Goal: Task Accomplishment & Management: Complete application form

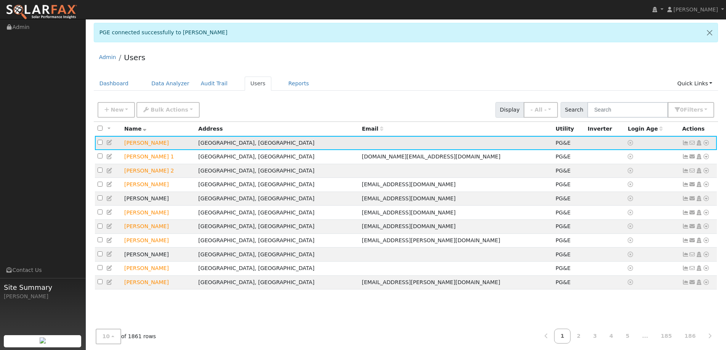
click at [707, 142] on icon at bounding box center [706, 142] width 7 height 5
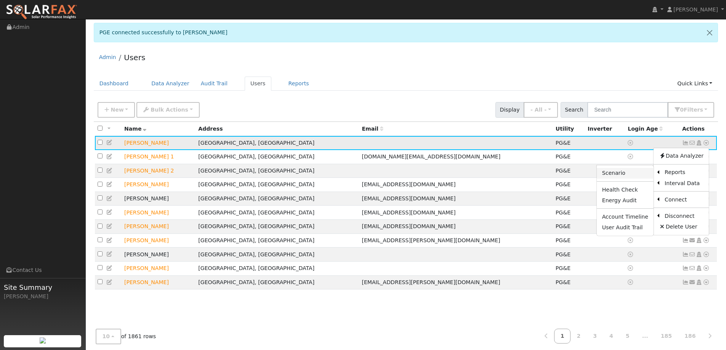
click at [634, 172] on link "Scenario" at bounding box center [625, 173] width 57 height 11
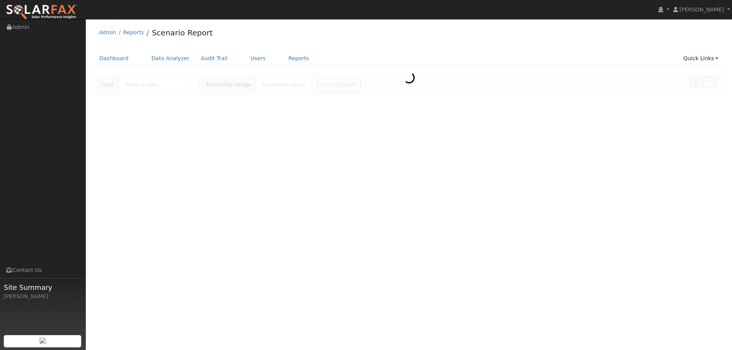
type input "[PERSON_NAME]"
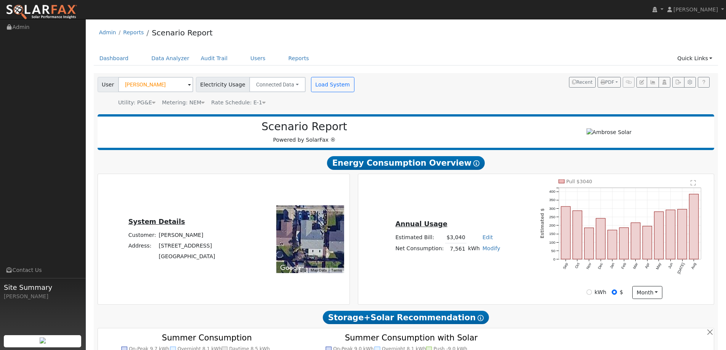
type input "0"
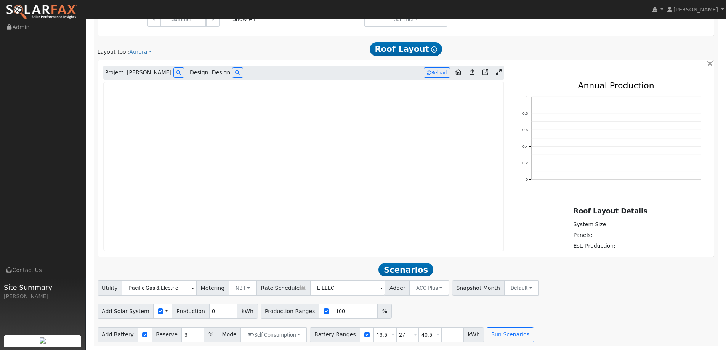
scroll to position [447, 0]
click at [68, 12] on img at bounding box center [42, 12] width 72 height 16
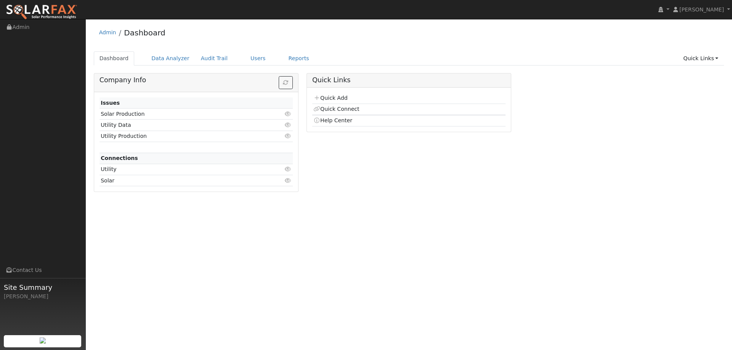
click at [330, 93] on td "Quick Add" at bounding box center [408, 98] width 193 height 11
click at [332, 96] on link "Quick Add" at bounding box center [330, 98] width 34 height 6
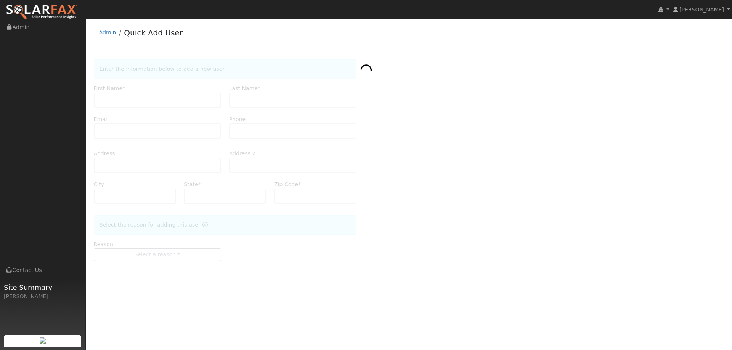
click at [162, 101] on div at bounding box center [409, 167] width 630 height 217
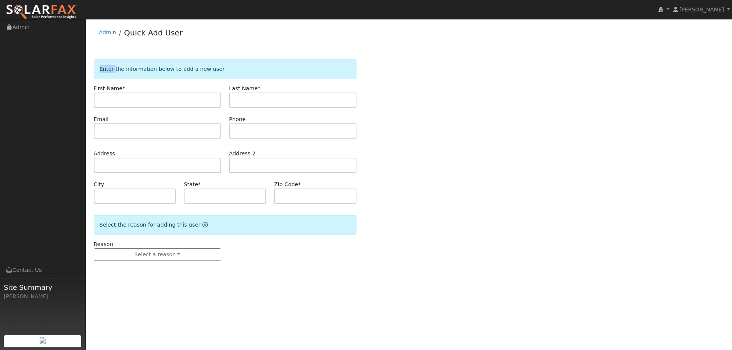
click at [162, 101] on div at bounding box center [409, 167] width 630 height 217
click at [162, 101] on input "text" at bounding box center [157, 100] width 127 height 15
type input "Nicole"
click at [254, 105] on input "text" at bounding box center [292, 100] width 127 height 15
type input "Bruce"
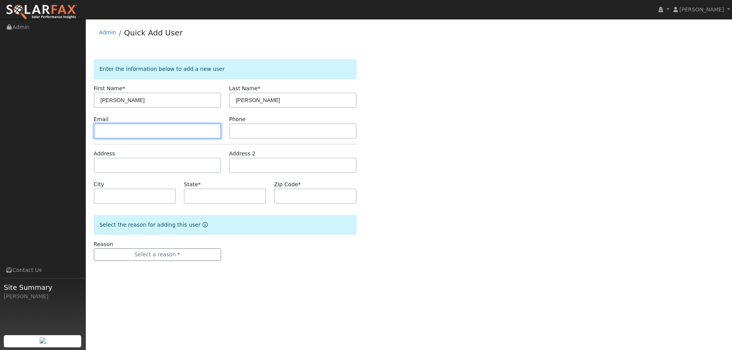
click at [211, 133] on input "text" at bounding box center [157, 130] width 127 height 15
click at [169, 129] on input "text" at bounding box center [157, 130] width 127 height 15
paste input "[EMAIL_ADDRESS][DOMAIN_NAME]"
type input "[EMAIL_ADDRESS][DOMAIN_NAME]"
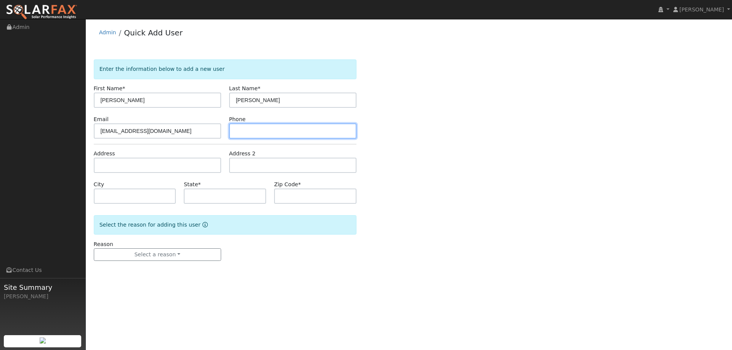
click at [296, 128] on input "text" at bounding box center [292, 130] width 127 height 15
paste input "(916) 416-4113"
type input "(916) 416-4113"
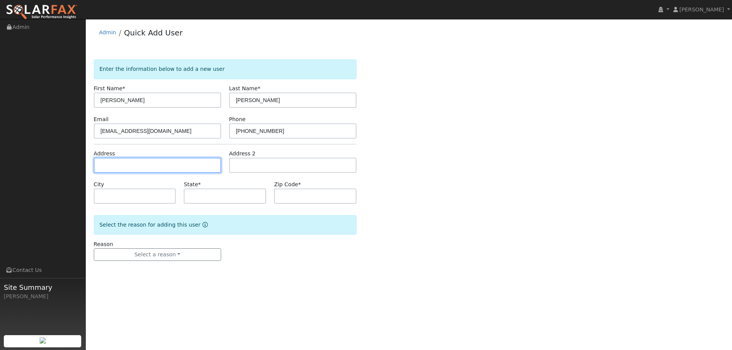
click at [157, 164] on input "text" at bounding box center [157, 165] width 127 height 15
paste input "[STREET_ADDRESS]"
type input "[STREET_ADDRESS]"
type input "Lincoln"
type input "CA"
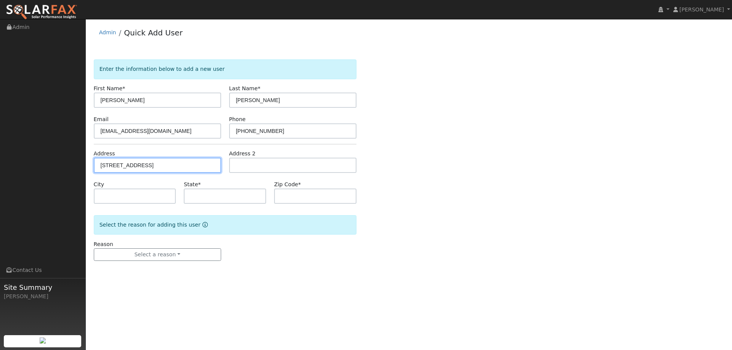
type input "95648"
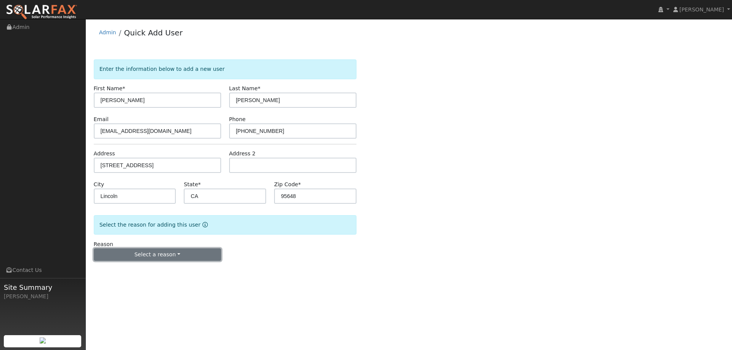
click at [178, 252] on button "Select a reason" at bounding box center [157, 254] width 127 height 13
click at [160, 270] on link "New lead" at bounding box center [136, 270] width 84 height 11
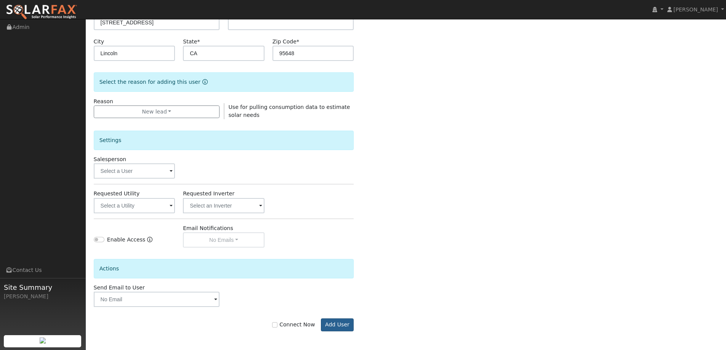
scroll to position [143, 0]
click at [342, 327] on button "Add User" at bounding box center [337, 324] width 33 height 13
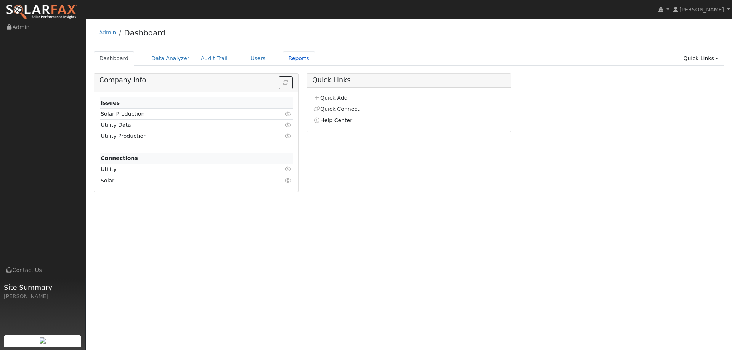
click at [291, 65] on link "Reports" at bounding box center [299, 58] width 32 height 14
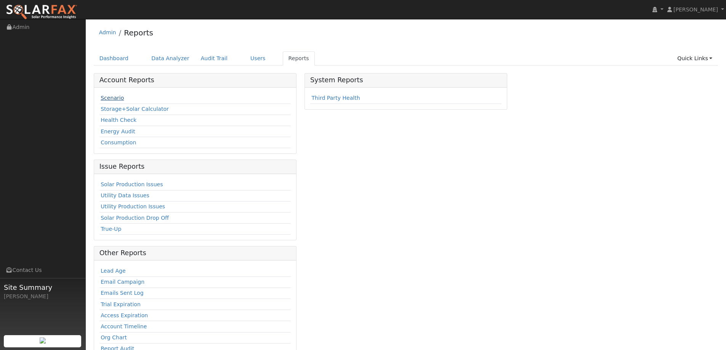
click at [106, 101] on link "Scenario" at bounding box center [112, 98] width 23 height 6
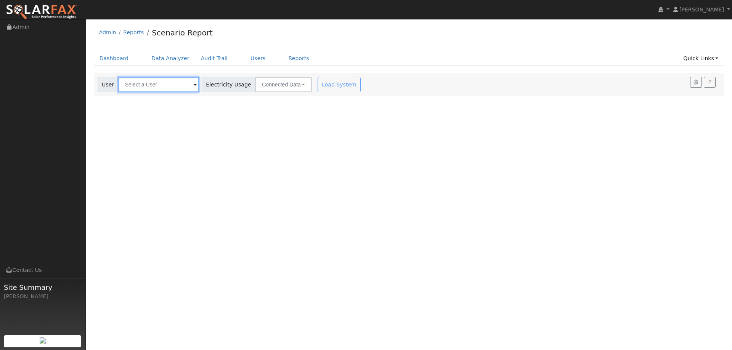
click at [126, 79] on input "text" at bounding box center [158, 84] width 81 height 15
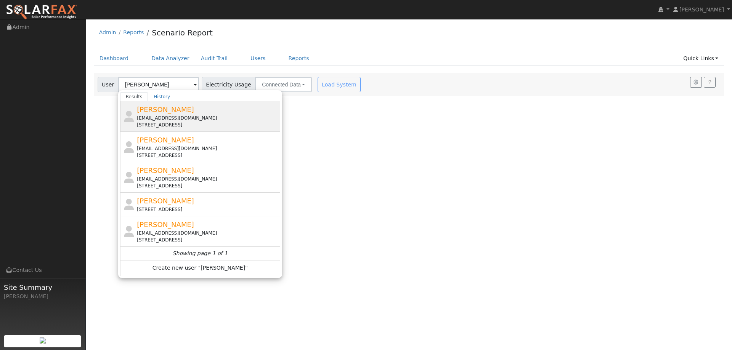
click at [163, 112] on span "[PERSON_NAME]" at bounding box center [165, 110] width 57 height 8
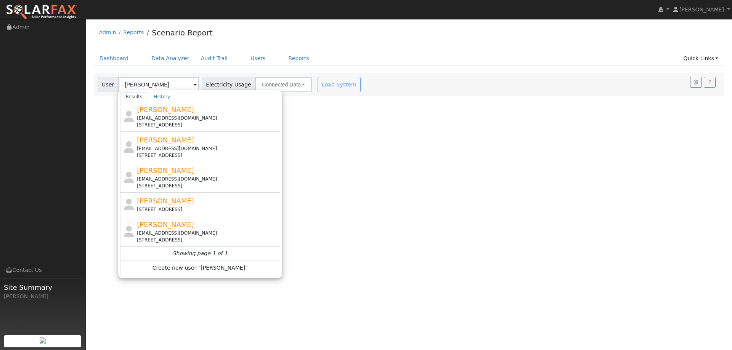
type input "[PERSON_NAME]"
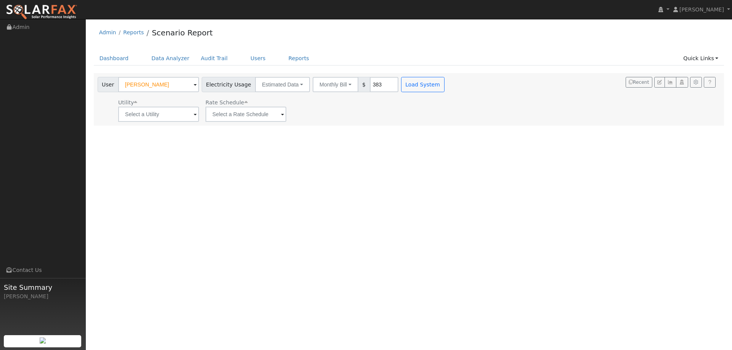
click at [194, 111] on span at bounding box center [195, 115] width 3 height 9
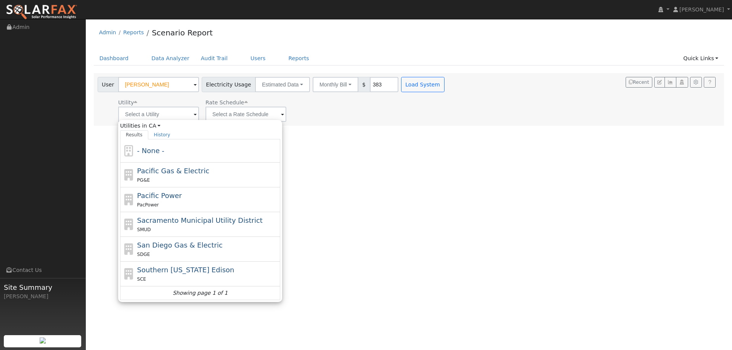
drag, startPoint x: 173, startPoint y: 173, endPoint x: 270, endPoint y: 135, distance: 104.0
click at [176, 172] on span "Pacific Gas & Electric" at bounding box center [173, 171] width 72 height 8
type input "Pacific Gas & Electric"
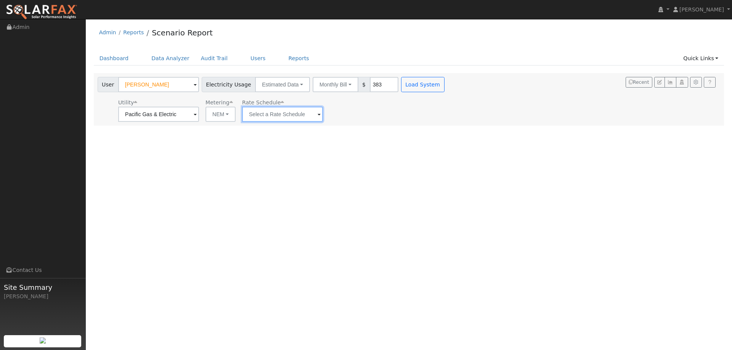
click at [277, 119] on input "text" at bounding box center [282, 114] width 81 height 15
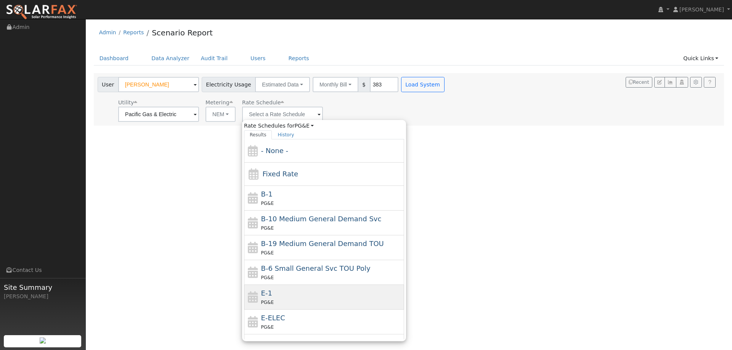
click at [295, 293] on div "E-1 PG&E" at bounding box center [331, 297] width 141 height 18
type input "E-1"
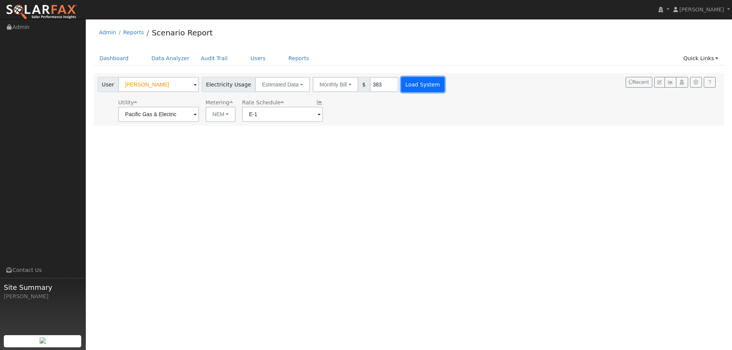
click at [411, 90] on button "Load System" at bounding box center [422, 84] width 43 height 15
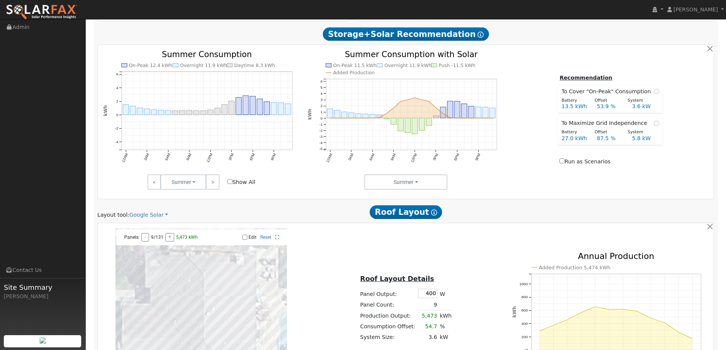
scroll to position [381, 0]
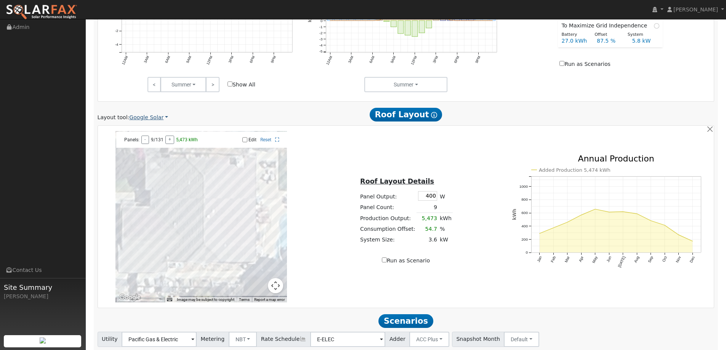
click at [155, 120] on link "Google Solar" at bounding box center [148, 118] width 39 height 8
click at [157, 151] on link "Aurora" at bounding box center [153, 152] width 53 height 11
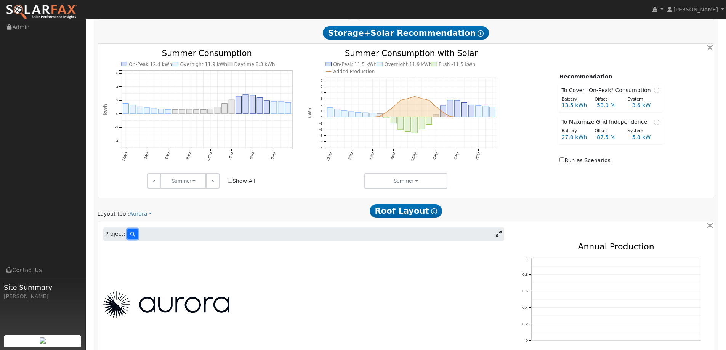
click at [130, 234] on icon at bounding box center [132, 234] width 5 height 5
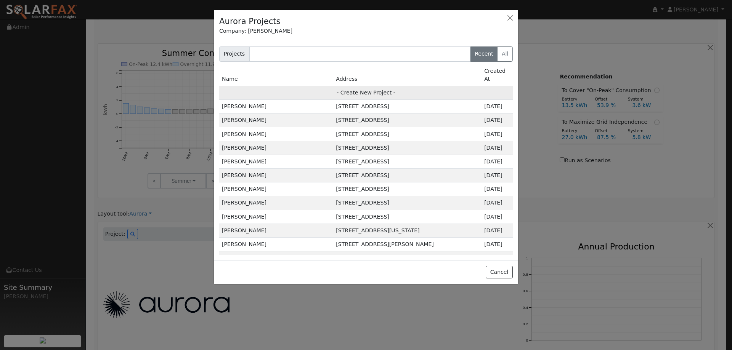
click at [330, 88] on td "- Create New Project -" at bounding box center [365, 93] width 293 height 14
type input "[PERSON_NAME]"
type input "[STREET_ADDRESS]"
type input "Lincoln"
type input "CA"
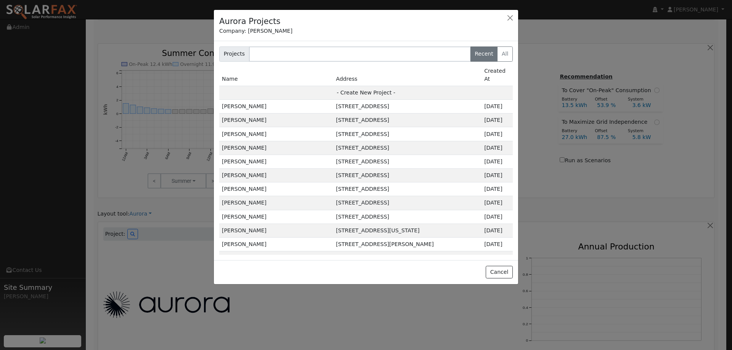
type input "95648"
type input "Design"
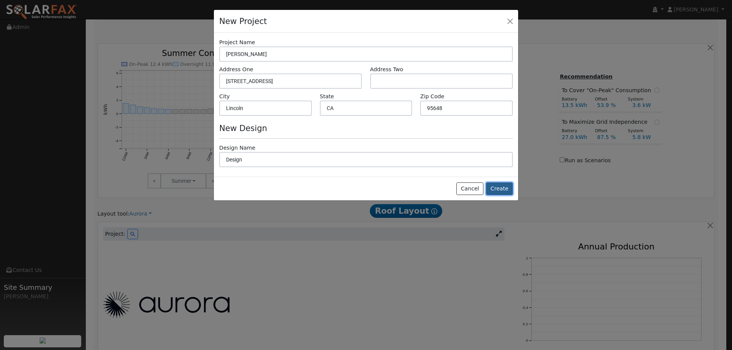
click at [497, 194] on button "Create" at bounding box center [499, 189] width 27 height 13
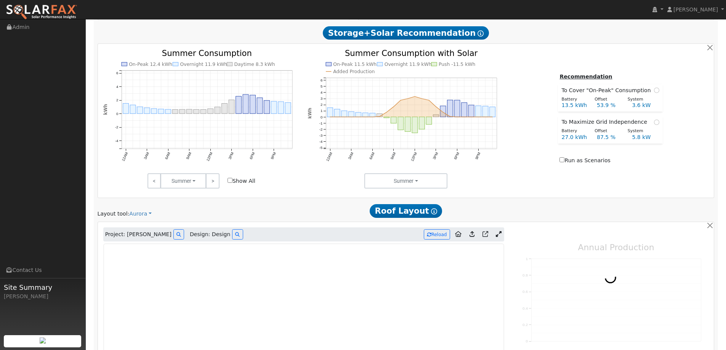
type input "0"
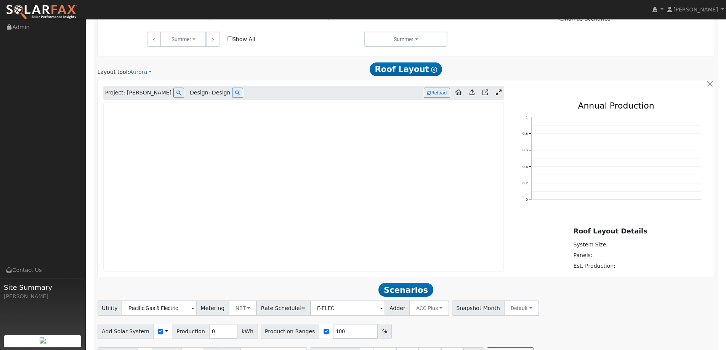
scroll to position [447, 0]
